Goal: Book appointment/travel/reservation

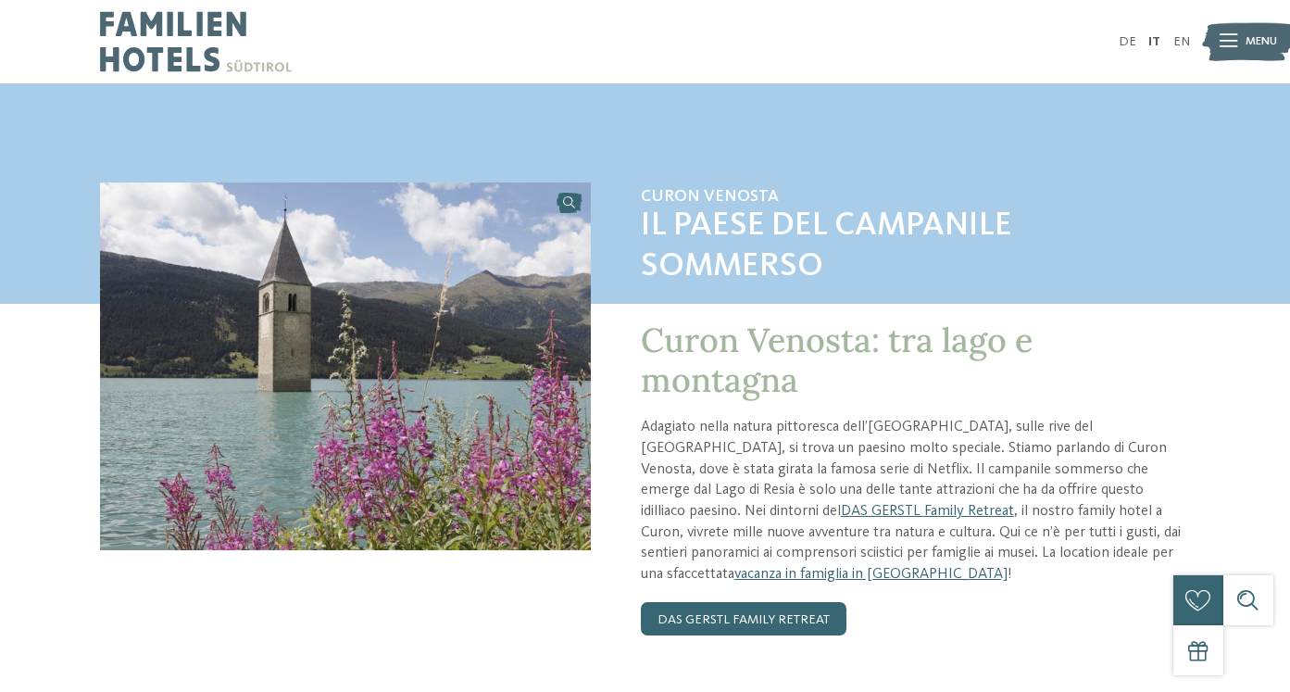
click at [1230, 49] on div at bounding box center [1228, 42] width 18 height 42
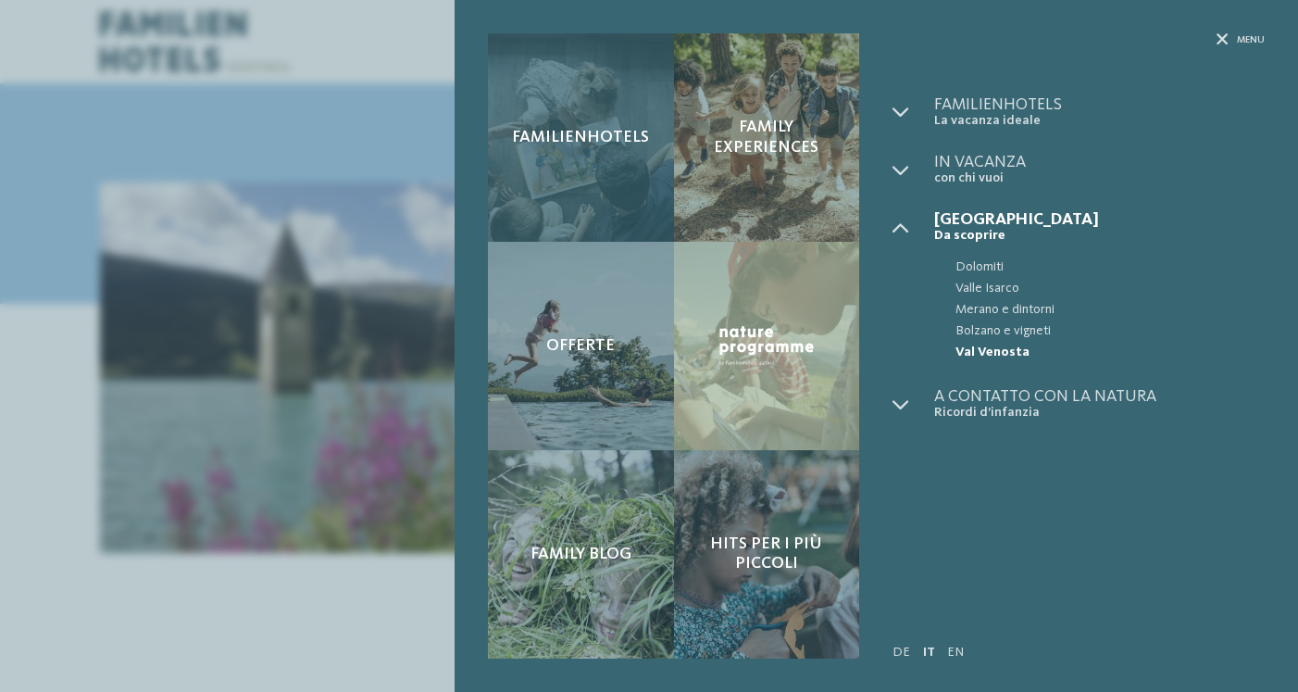
click at [589, 113] on div "Familienhotels" at bounding box center [581, 137] width 186 height 208
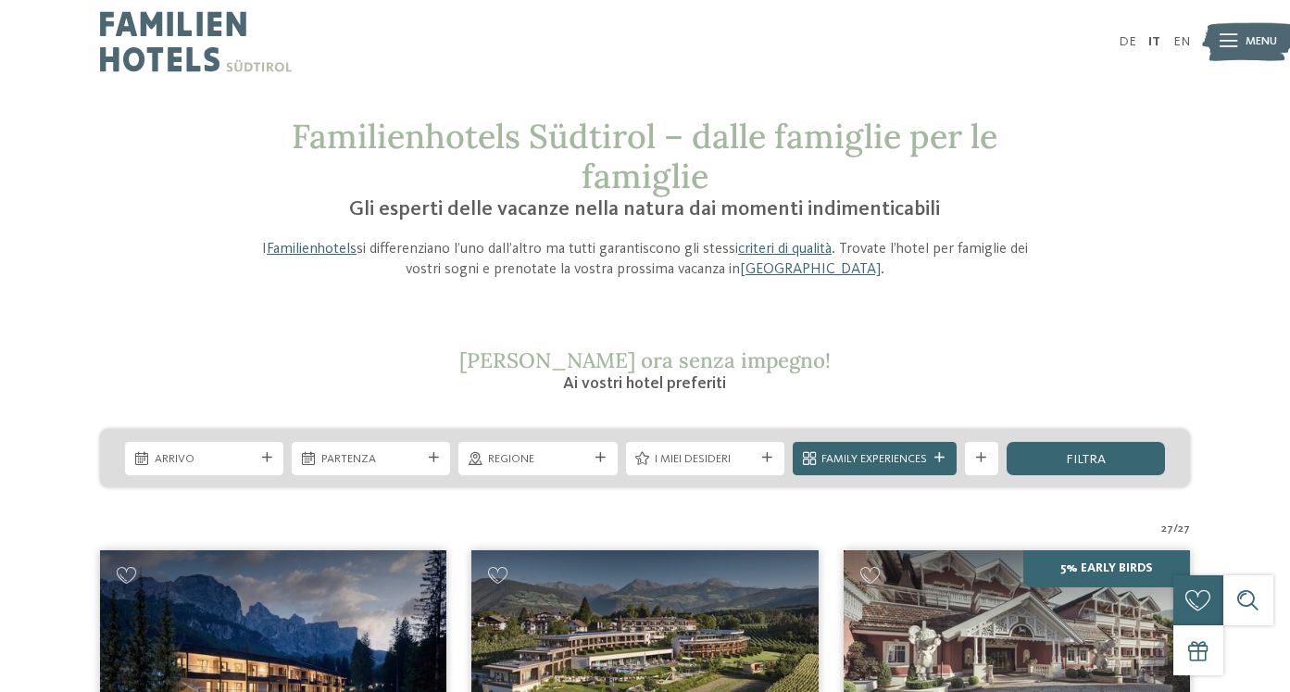
click at [189, 467] on div "Arrivo" at bounding box center [204, 458] width 158 height 33
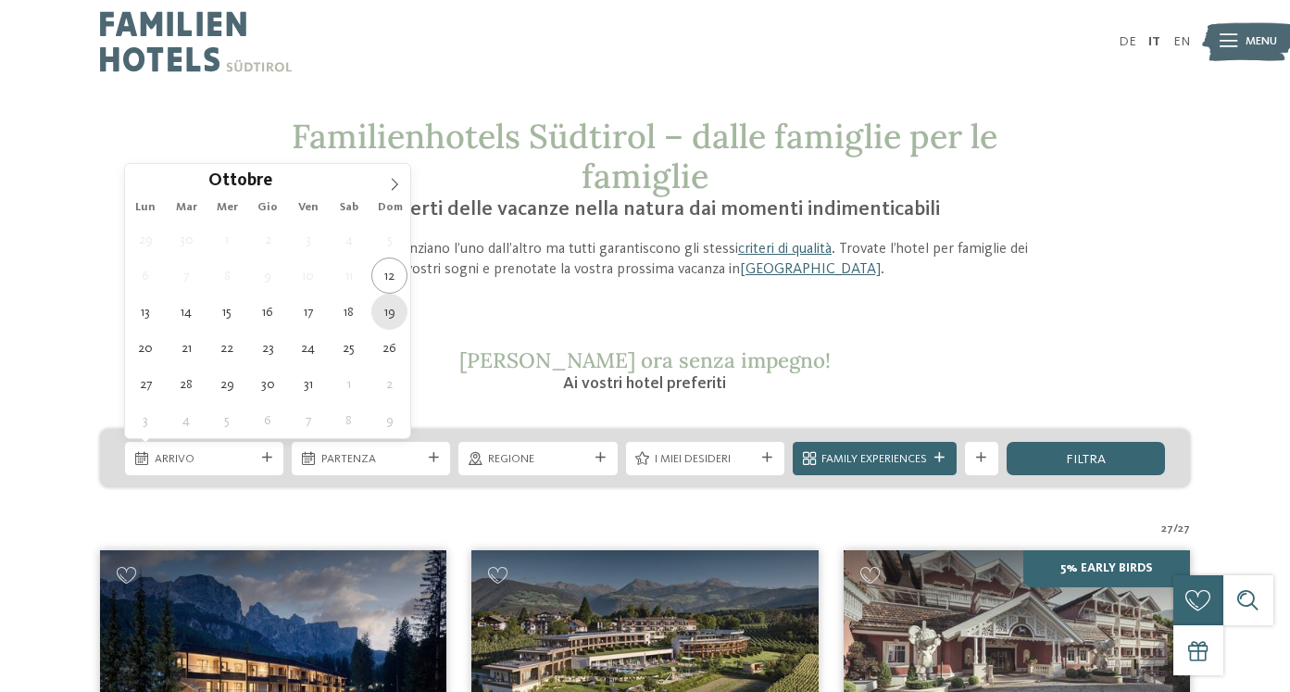
type div "19.10.2025"
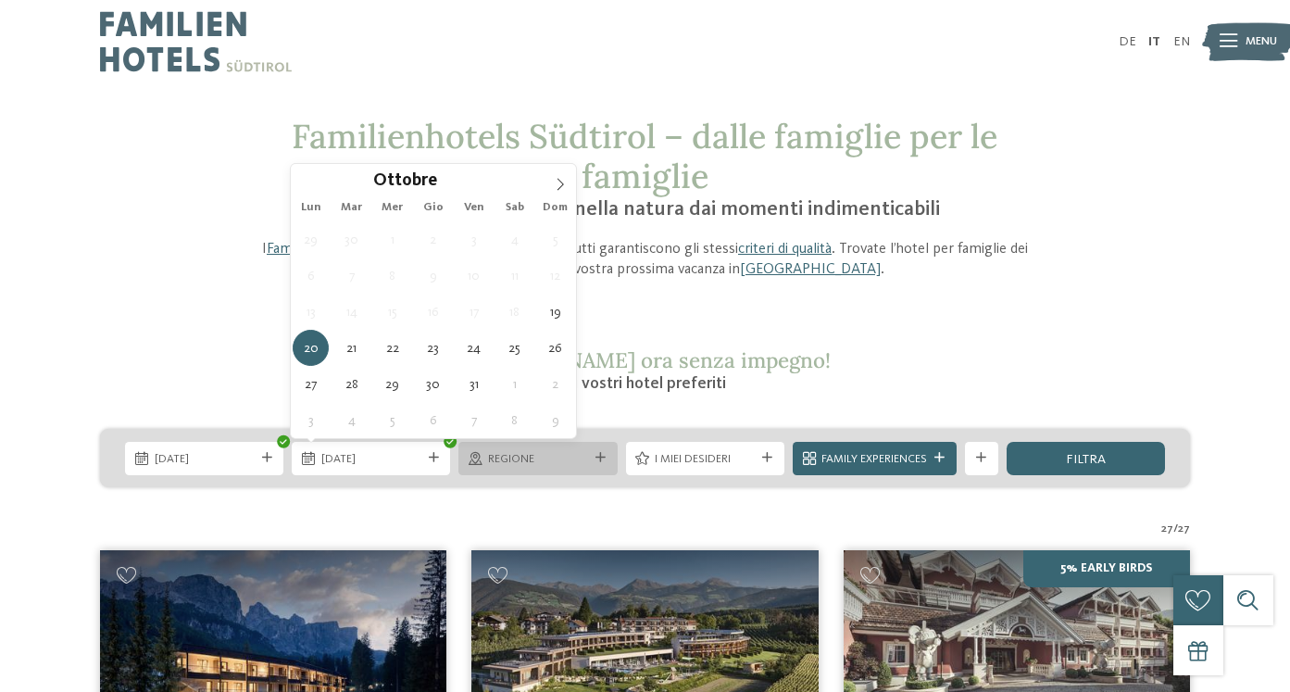
click at [578, 460] on span "Regione" at bounding box center [538, 459] width 100 height 17
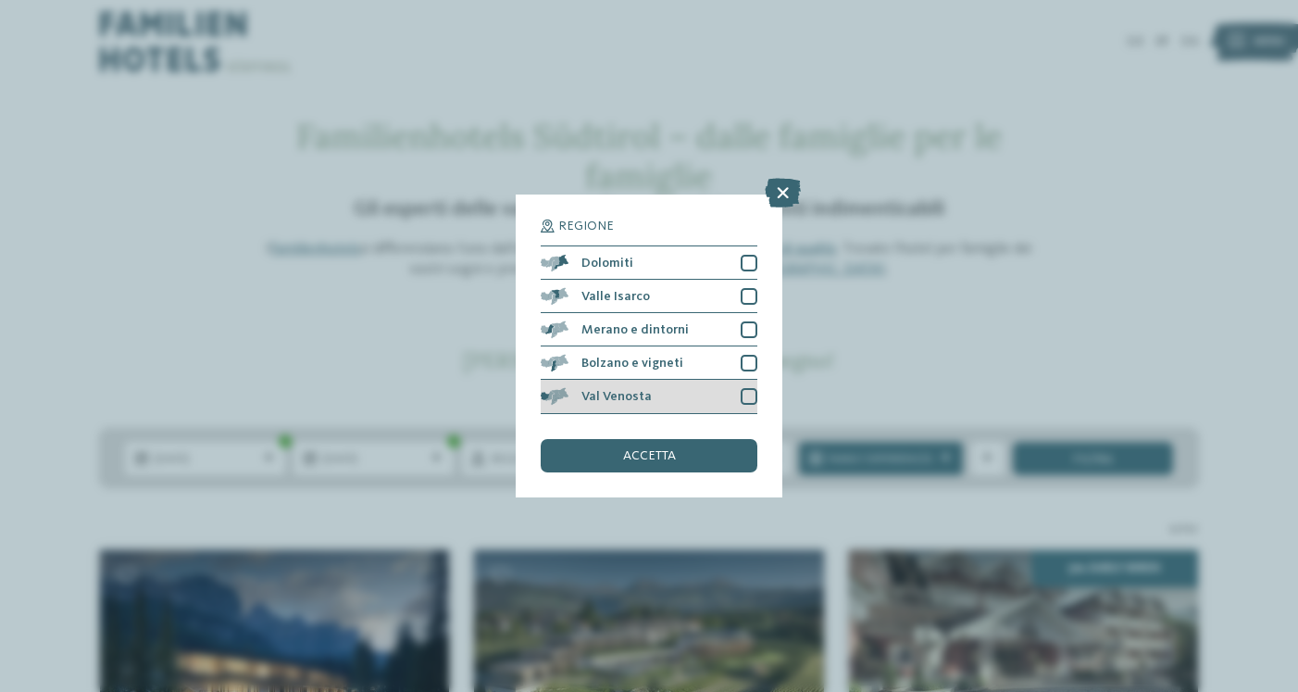
click at [738, 399] on div "Val Venosta" at bounding box center [649, 396] width 217 height 33
click at [713, 446] on div "accetta" at bounding box center [649, 455] width 217 height 33
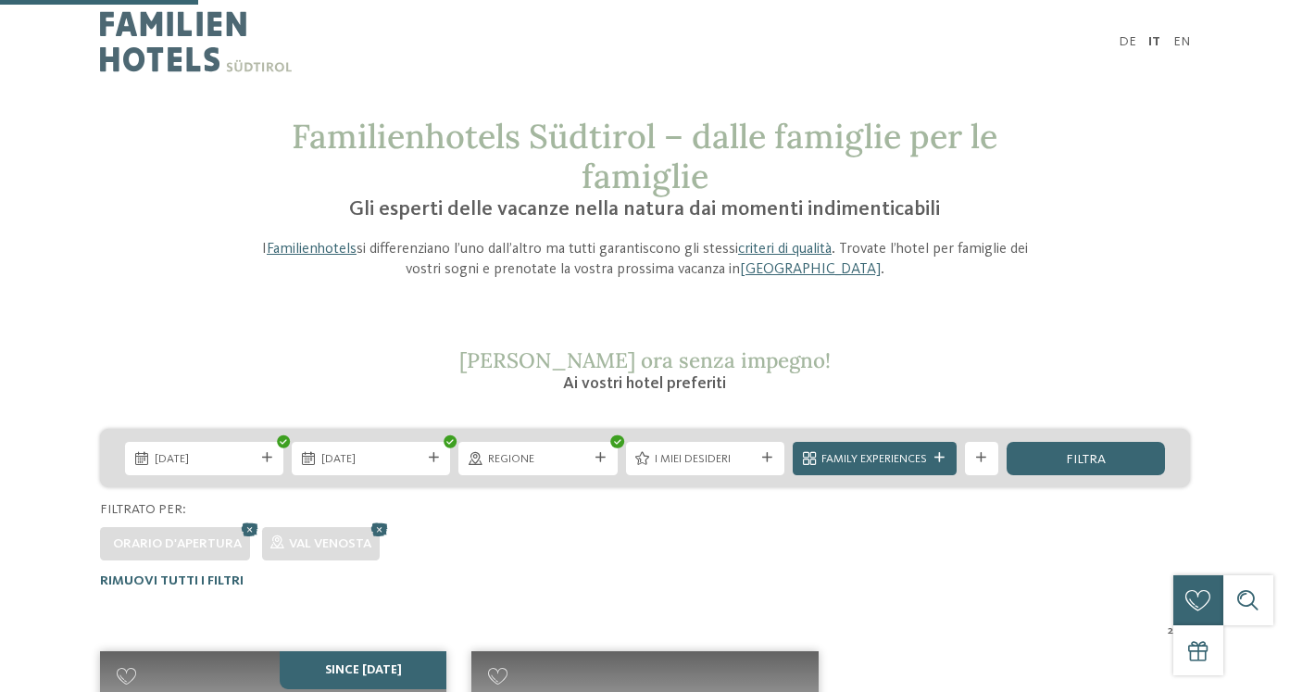
scroll to position [532, 0]
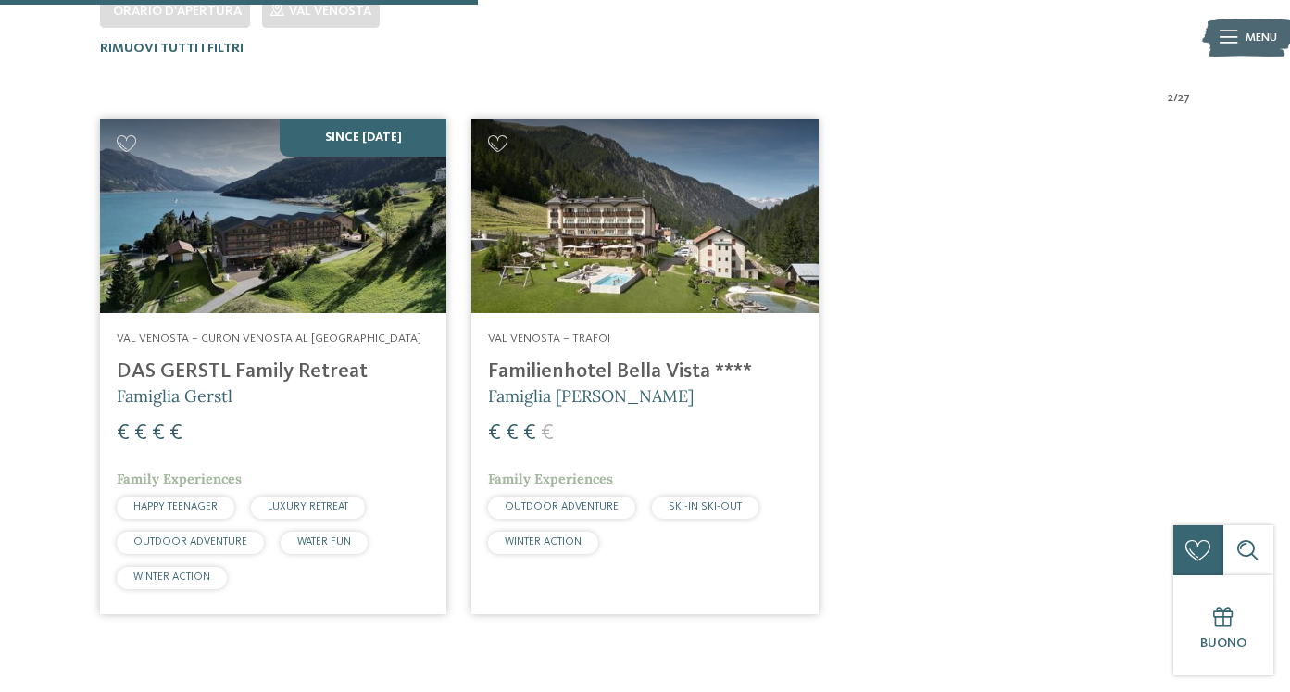
click at [245, 384] on h5 "Famiglia Gerstl" at bounding box center [273, 395] width 313 height 23
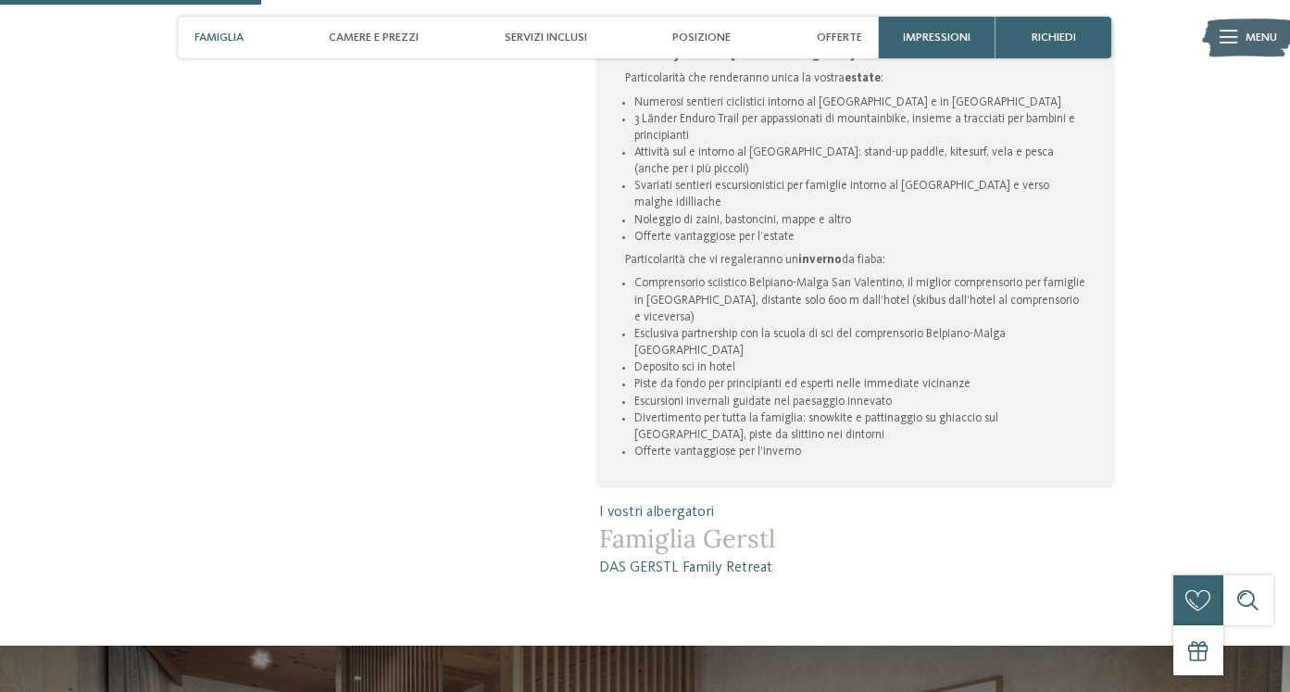
scroll to position [990, 0]
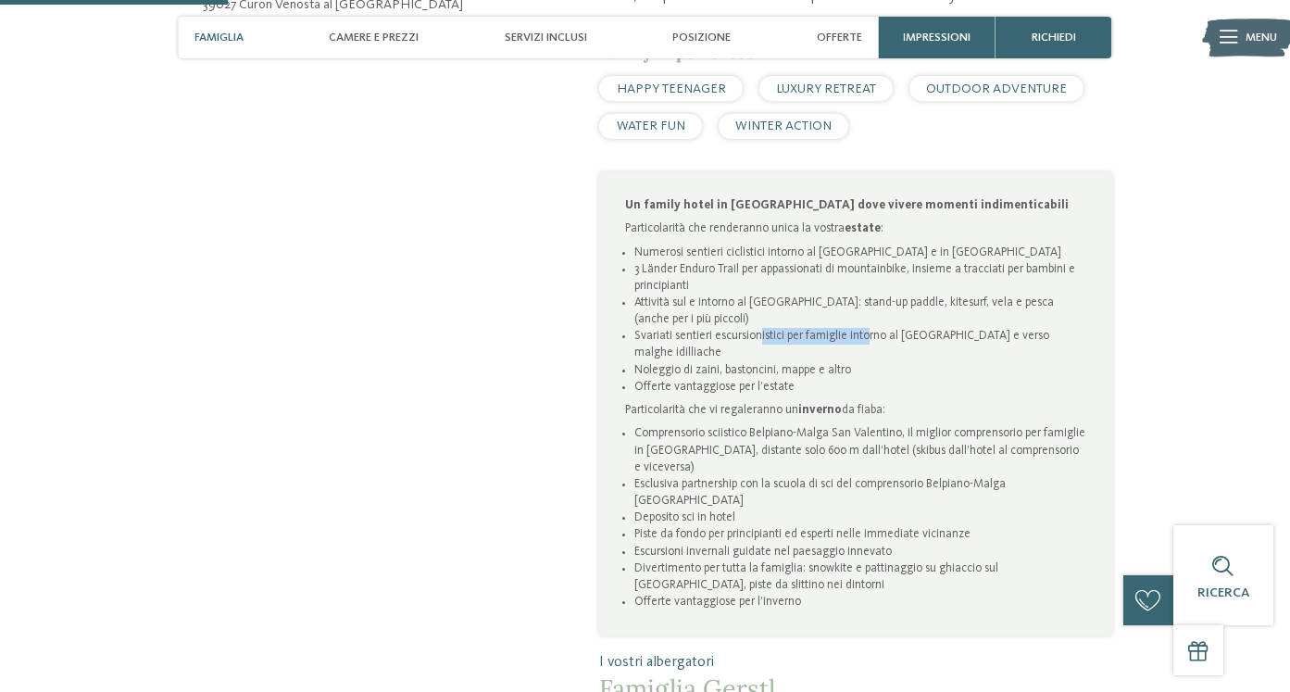
drag, startPoint x: 760, startPoint y: 322, endPoint x: 869, endPoint y: 318, distance: 108.4
click at [869, 328] on li "Svariati sentieri escursionistici per famiglie intorno al [GEOGRAPHIC_DATA] e v…" at bounding box center [860, 344] width 453 height 33
click at [834, 329] on li "Svariati sentieri escursionistici per famiglie intorno al [GEOGRAPHIC_DATA] e v…" at bounding box center [860, 344] width 453 height 33
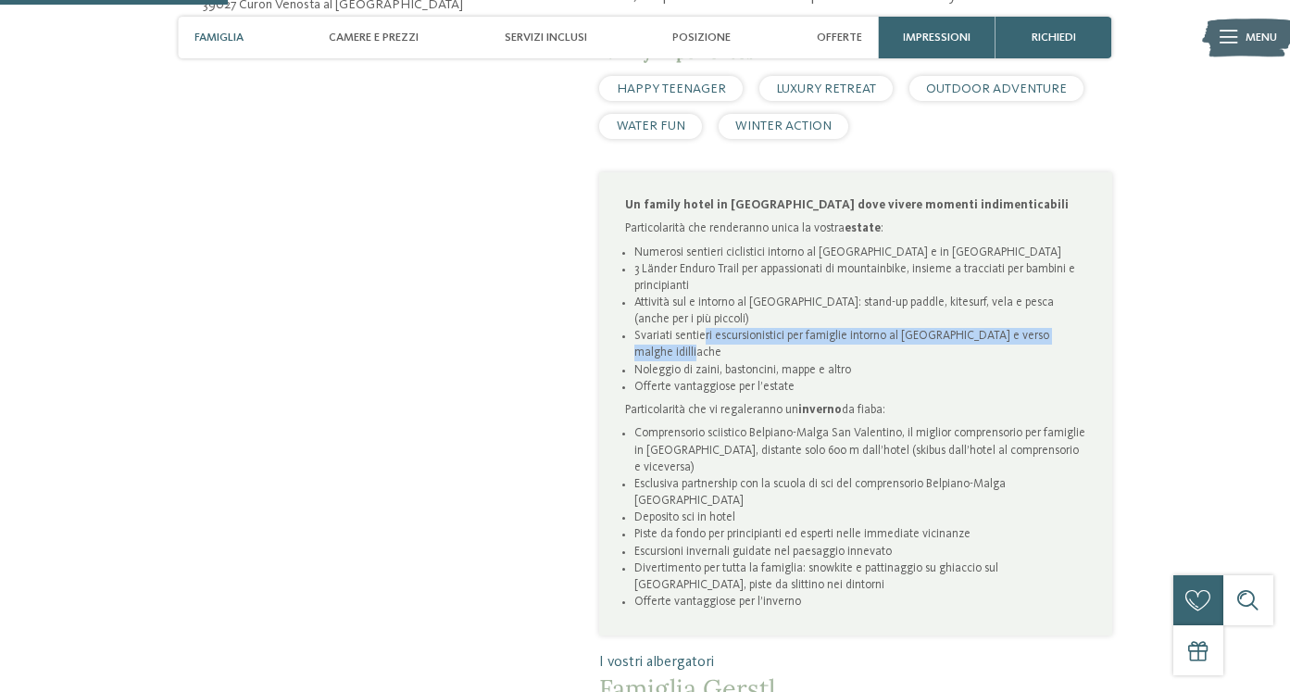
drag, startPoint x: 720, startPoint y: 336, endPoint x: 706, endPoint y: 320, distance: 21.0
click at [706, 328] on li "Svariati sentieri escursionistici per famiglie intorno al [GEOGRAPHIC_DATA] e v…" at bounding box center [860, 344] width 453 height 33
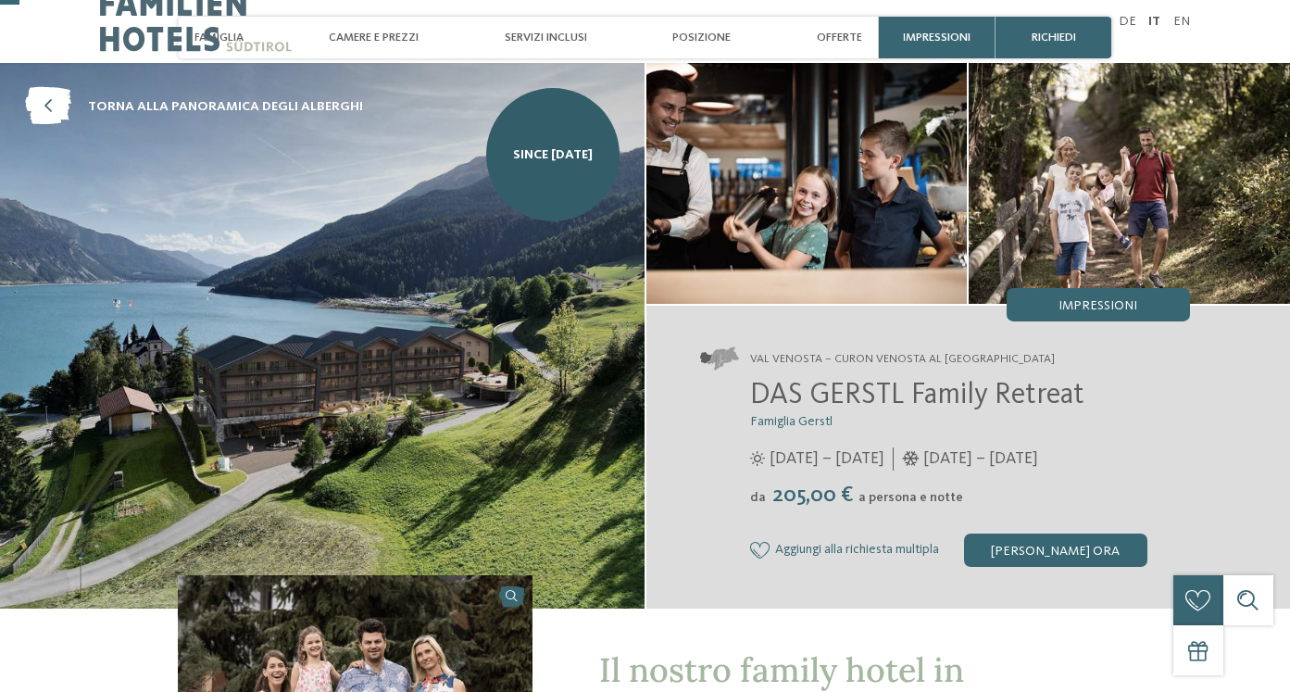
scroll to position [189, 0]
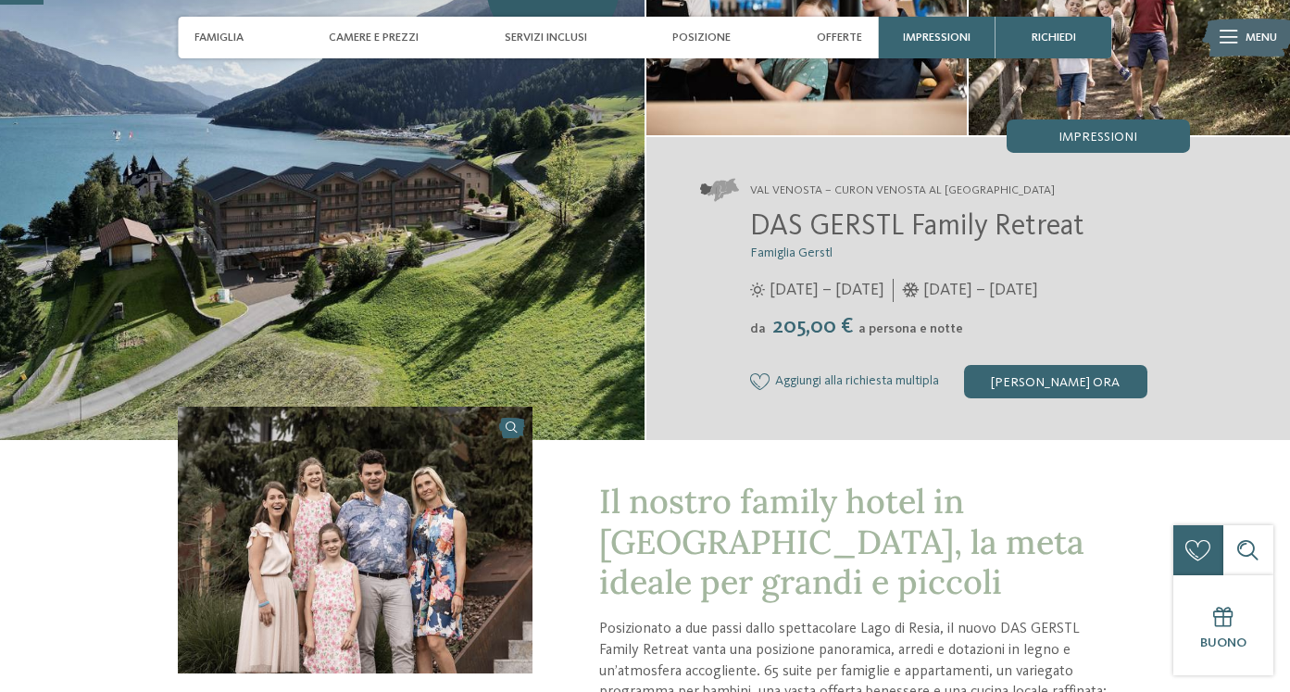
click at [843, 226] on span "DAS GERSTL Family Retreat" at bounding box center [917, 227] width 334 height 30
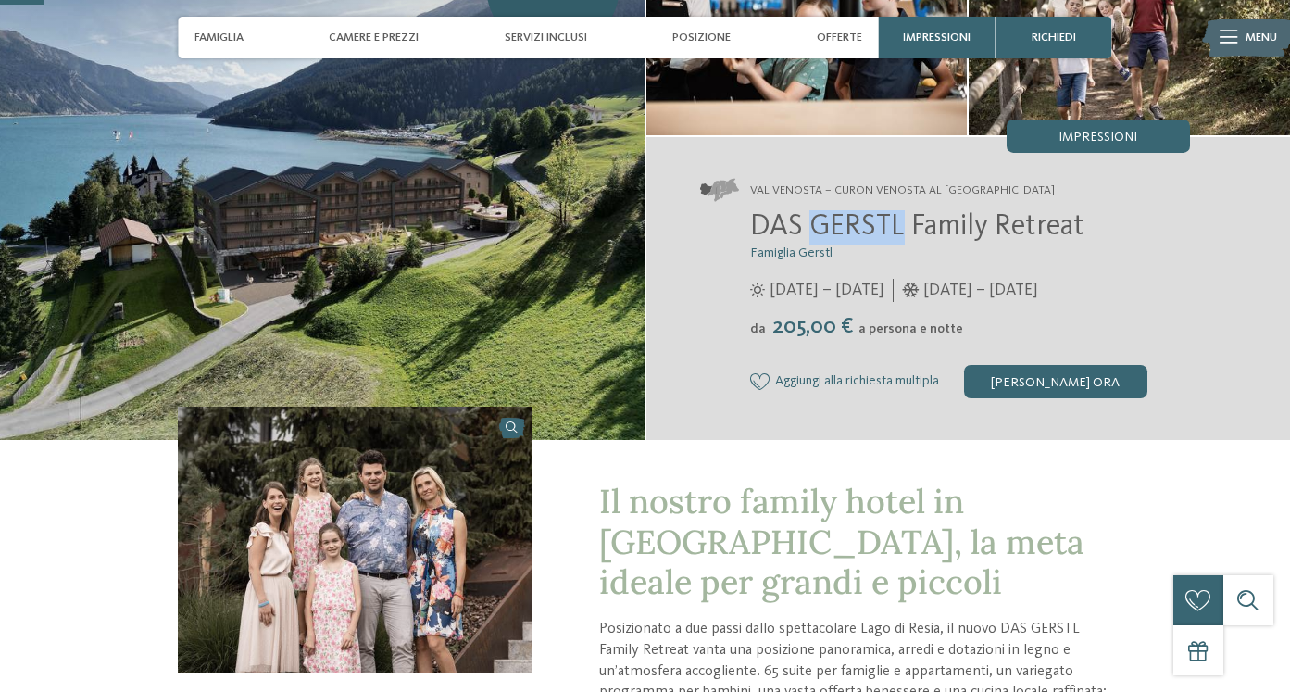
click at [843, 226] on span "DAS GERSTL Family Retreat" at bounding box center [917, 227] width 334 height 30
click at [1054, 378] on div "[PERSON_NAME] ora" at bounding box center [1055, 381] width 183 height 33
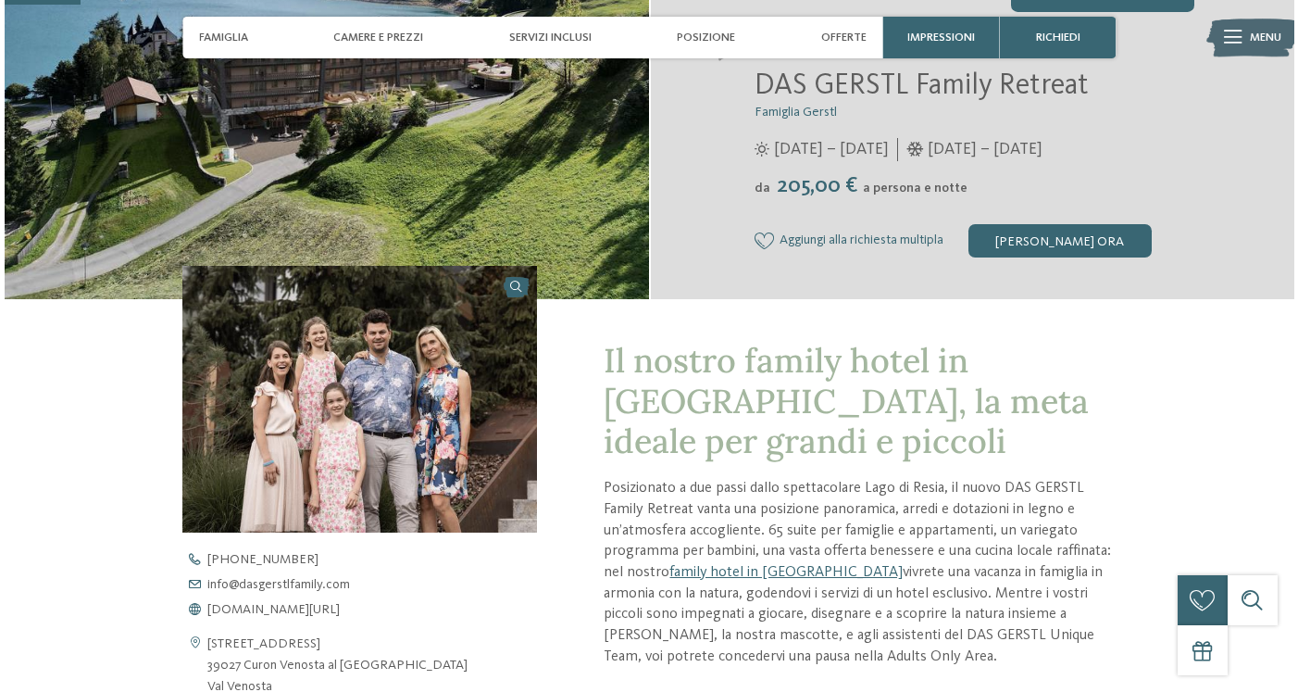
scroll to position [0, 0]
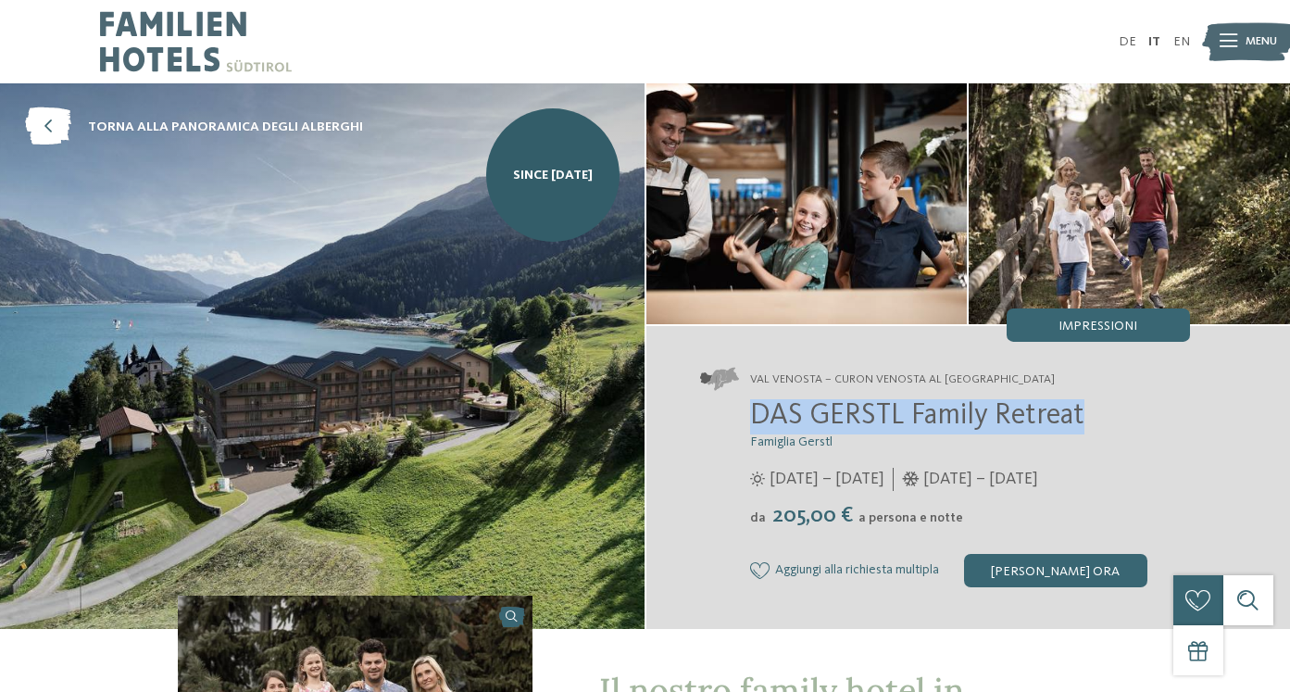
drag, startPoint x: 1152, startPoint y: 411, endPoint x: 747, endPoint y: 420, distance: 404.7
click at [747, 420] on div "DAS GERSTL Family Retreat Famiglia Gerstl [DATE] – [DATE] da" at bounding box center [945, 493] width 490 height 188
copy span "DAS GERSTL Family Retreat"
